Goal: Task Accomplishment & Management: Use online tool/utility

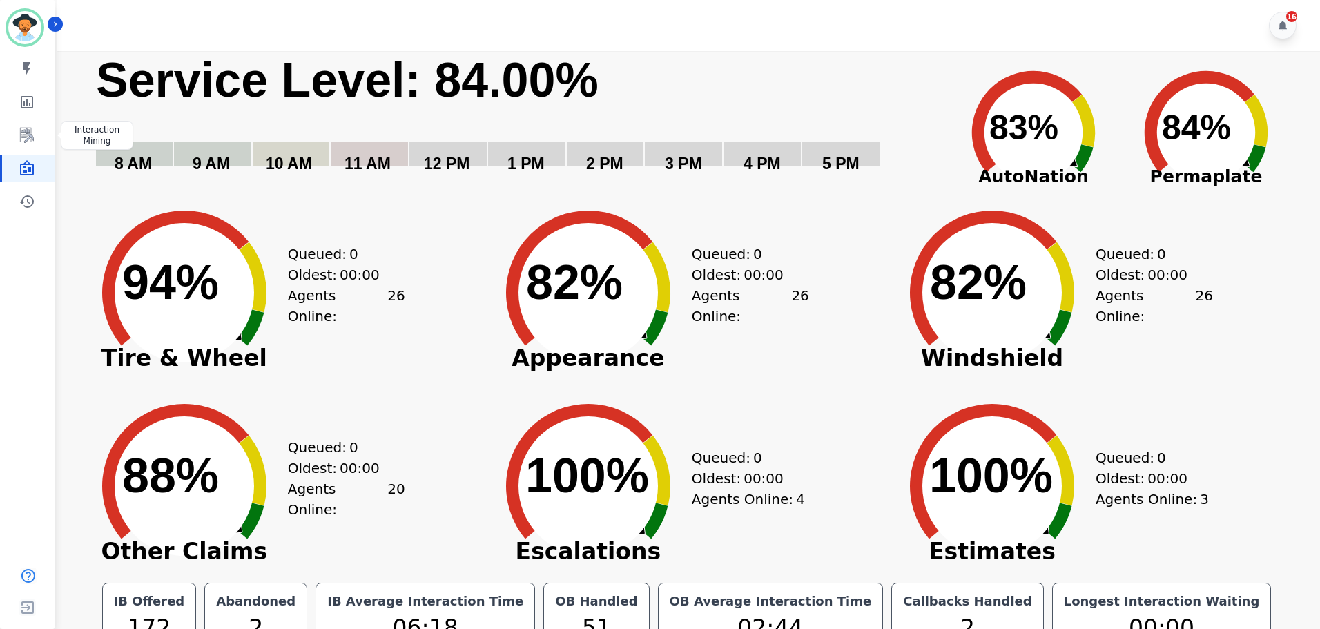
drag, startPoint x: 22, startPoint y: 138, endPoint x: 36, endPoint y: 150, distance: 18.1
click at [22, 137] on icon "Sidebar" at bounding box center [27, 135] width 17 height 17
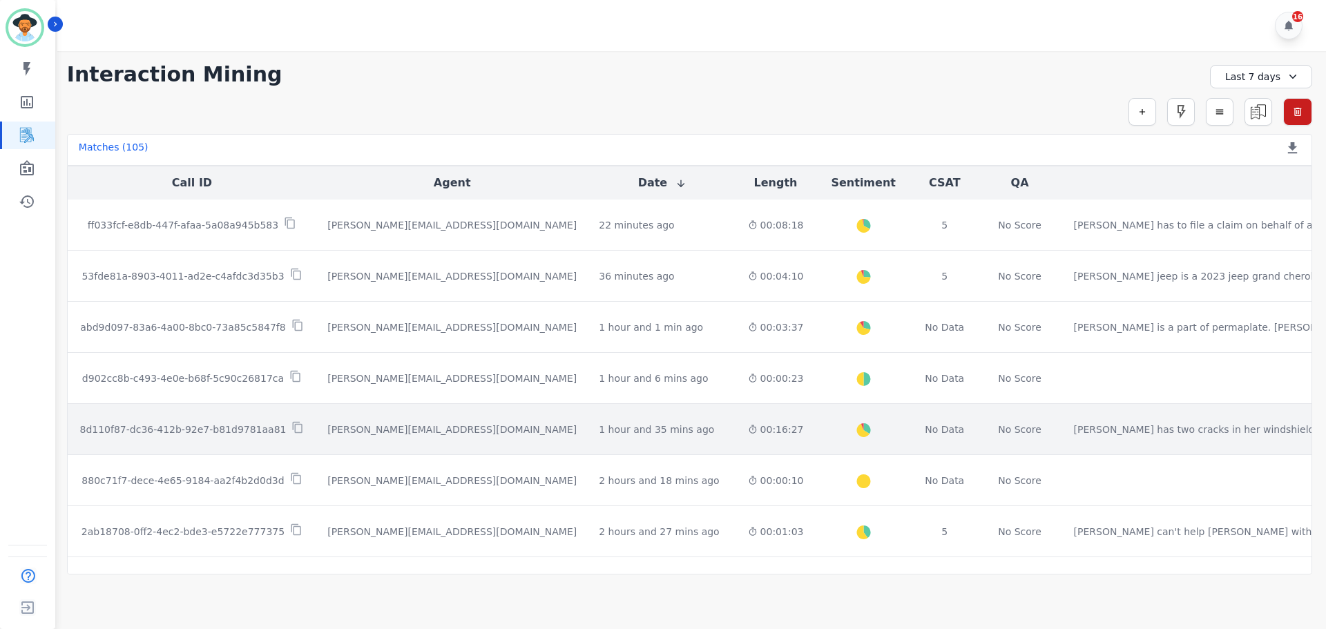
click at [128, 430] on p "8d110f87-dc36-412b-92e7-b81d9781aa81" at bounding box center [182, 430] width 206 height 14
